Goal: Task Accomplishment & Management: Manage account settings

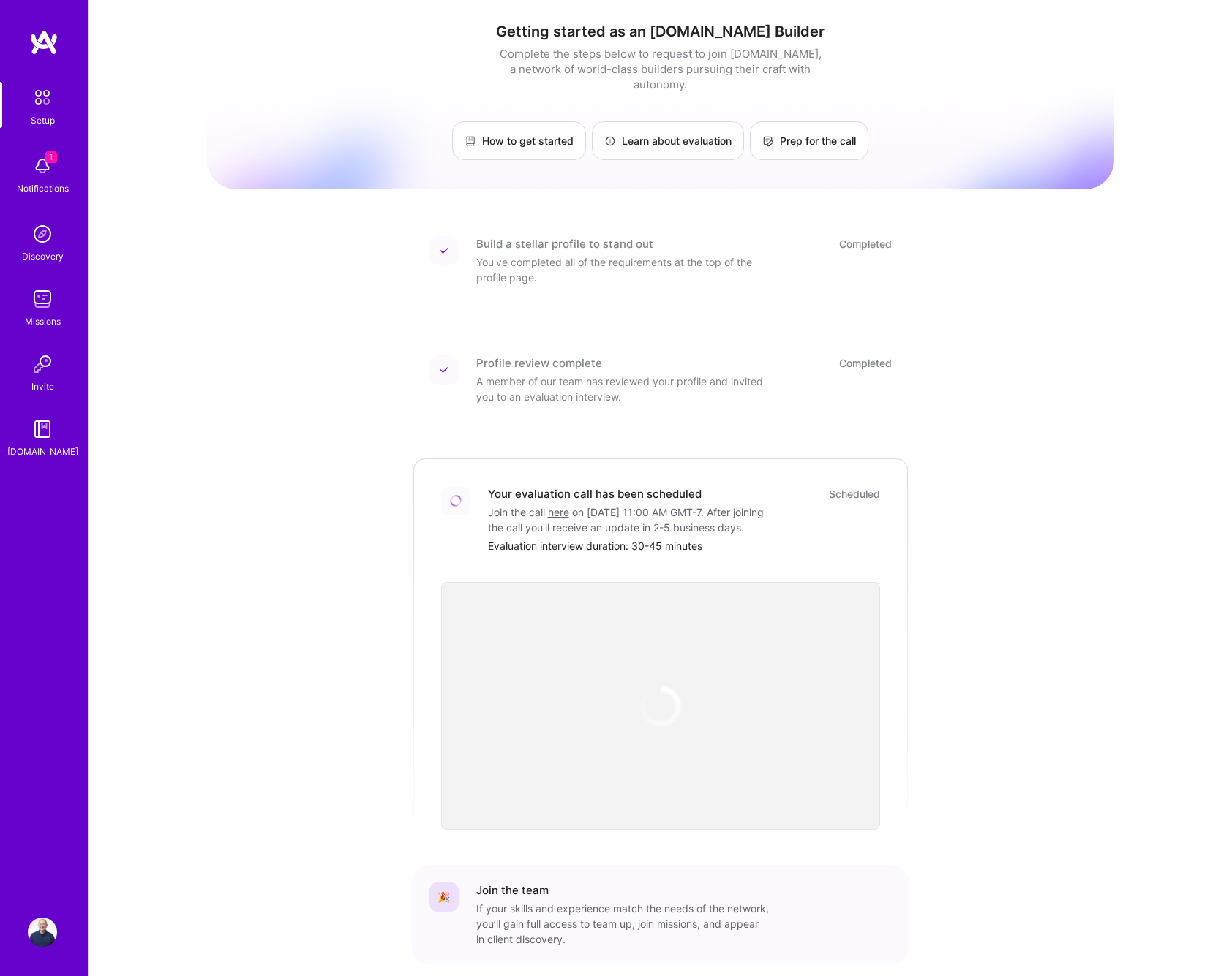
click at [35, 160] on img at bounding box center [42, 166] width 29 height 29
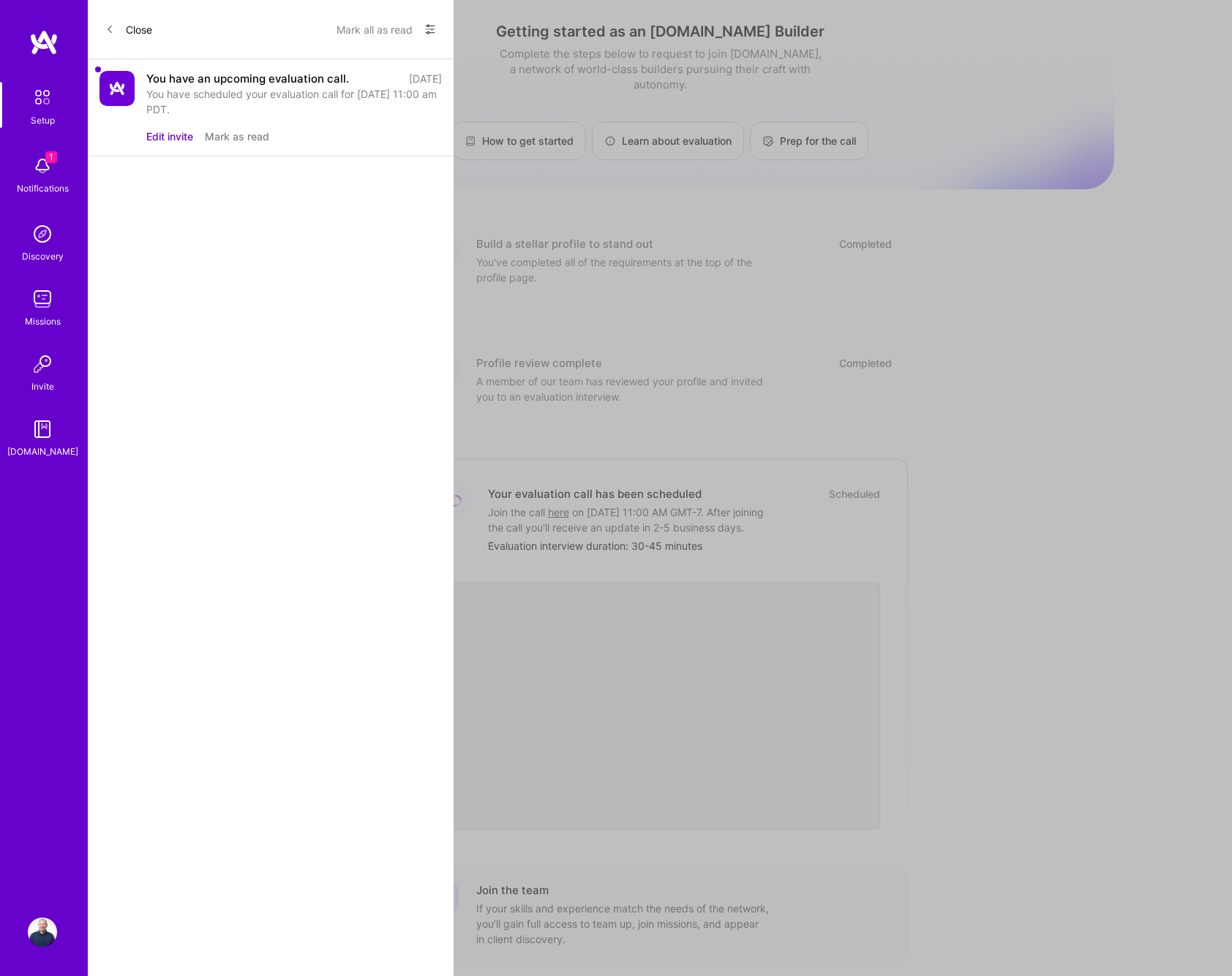
click at [229, 92] on div "You have scheduled your evaluation call for [DATE] 11:00 am PDT." at bounding box center [294, 102] width 295 height 31
click at [192, 96] on div "You have scheduled your evaluation call for [DATE] 11:00 am PDT." at bounding box center [294, 102] width 295 height 31
click at [116, 93] on img at bounding box center [117, 88] width 35 height 35
click at [161, 144] on div "You have an upcoming evaluation call. [DATE] You have scheduled your evaluation…" at bounding box center [270, 107] width 366 height 97
click at [168, 135] on button "Edit invite" at bounding box center [169, 136] width 47 height 15
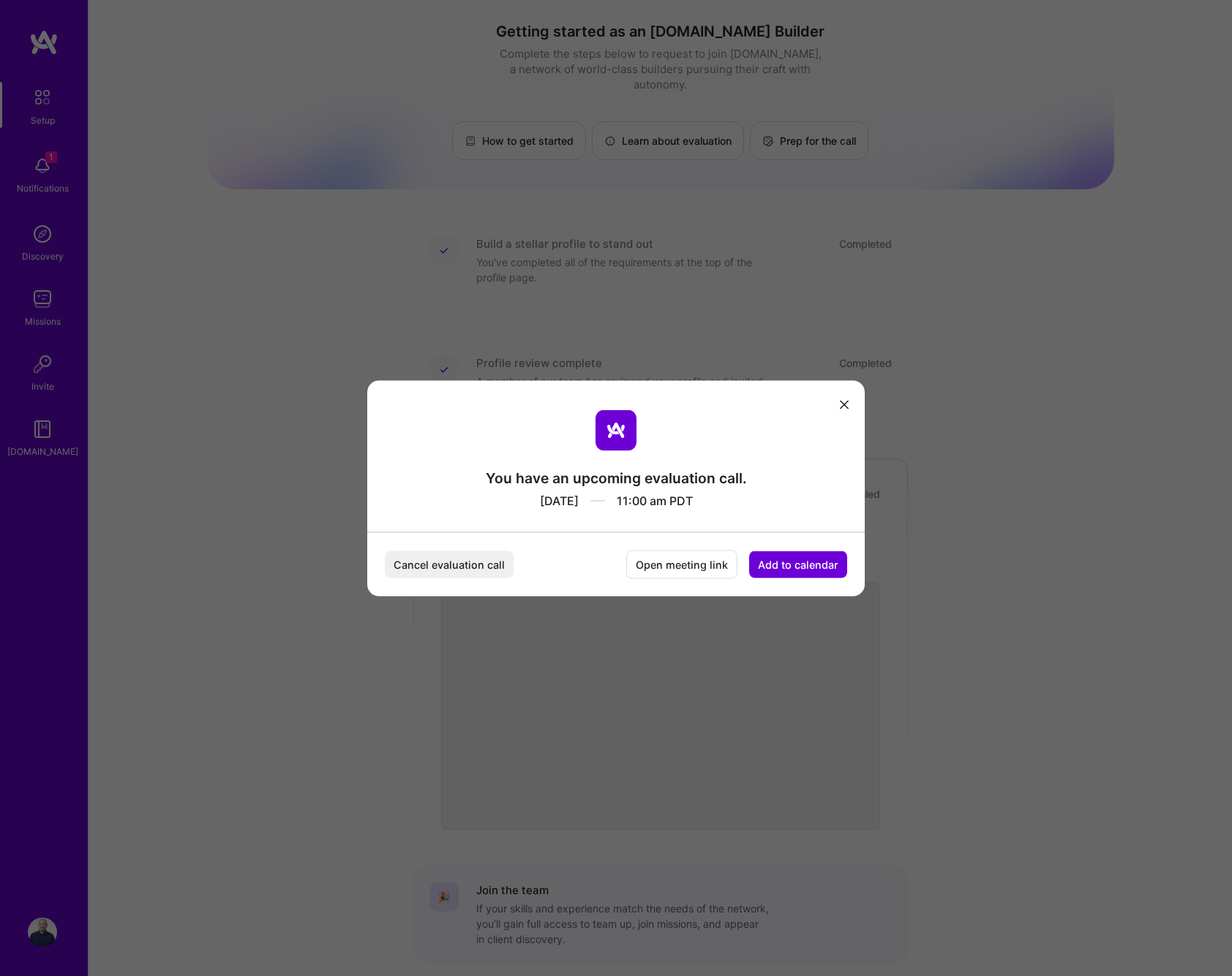
click at [798, 561] on button "Add to calendar" at bounding box center [798, 564] width 98 height 27
click at [793, 452] on div "Google Calendar" at bounding box center [780, 453] width 121 height 28
click at [843, 398] on button "modal" at bounding box center [844, 404] width 17 height 24
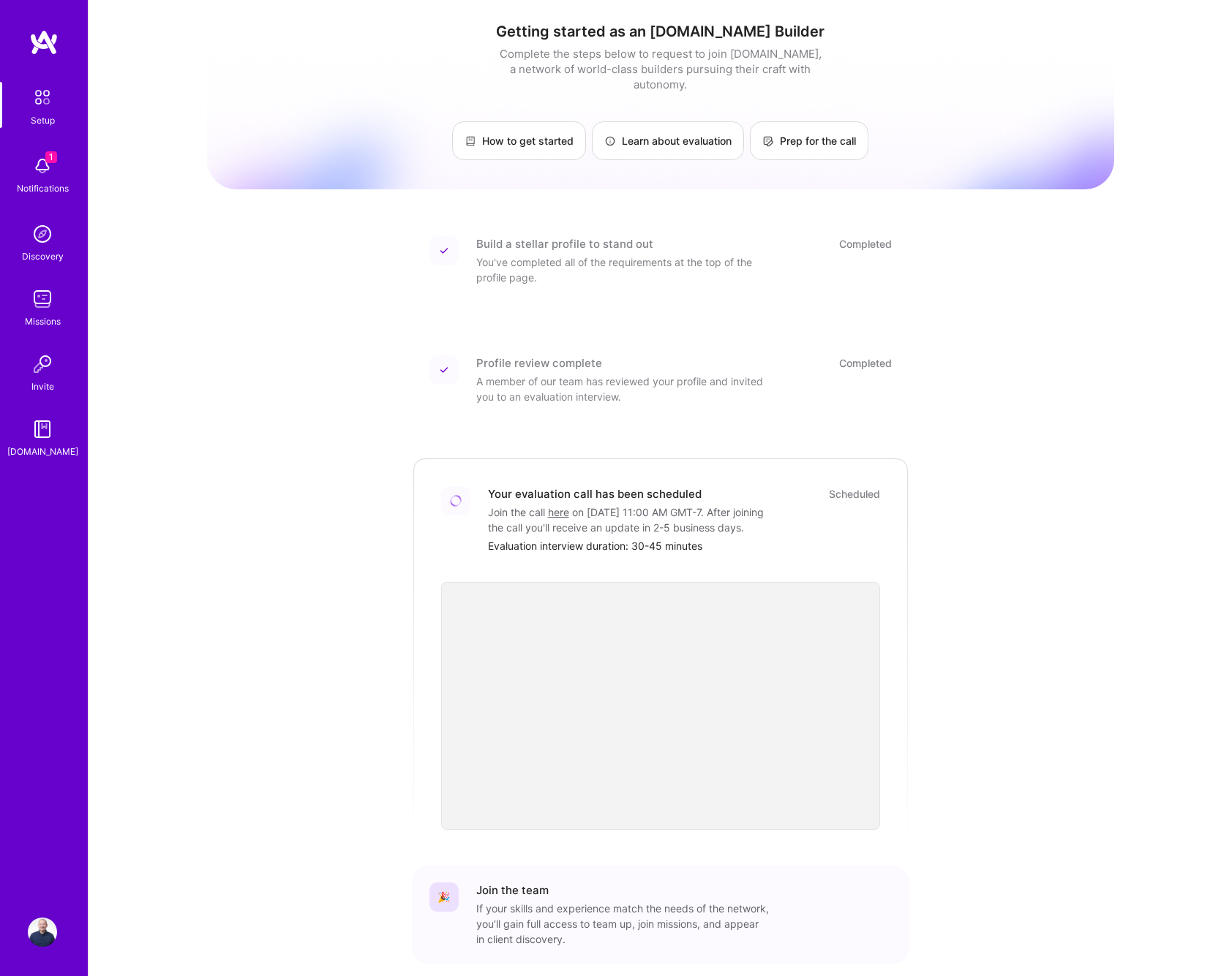
click at [294, 490] on div "Getting started as an [DOMAIN_NAME] Builder Complete the steps below to request…" at bounding box center [660, 523] width 907 height 1024
click at [48, 161] on span "1" at bounding box center [52, 157] width 12 height 12
